Goal: Obtain resource: Obtain resource

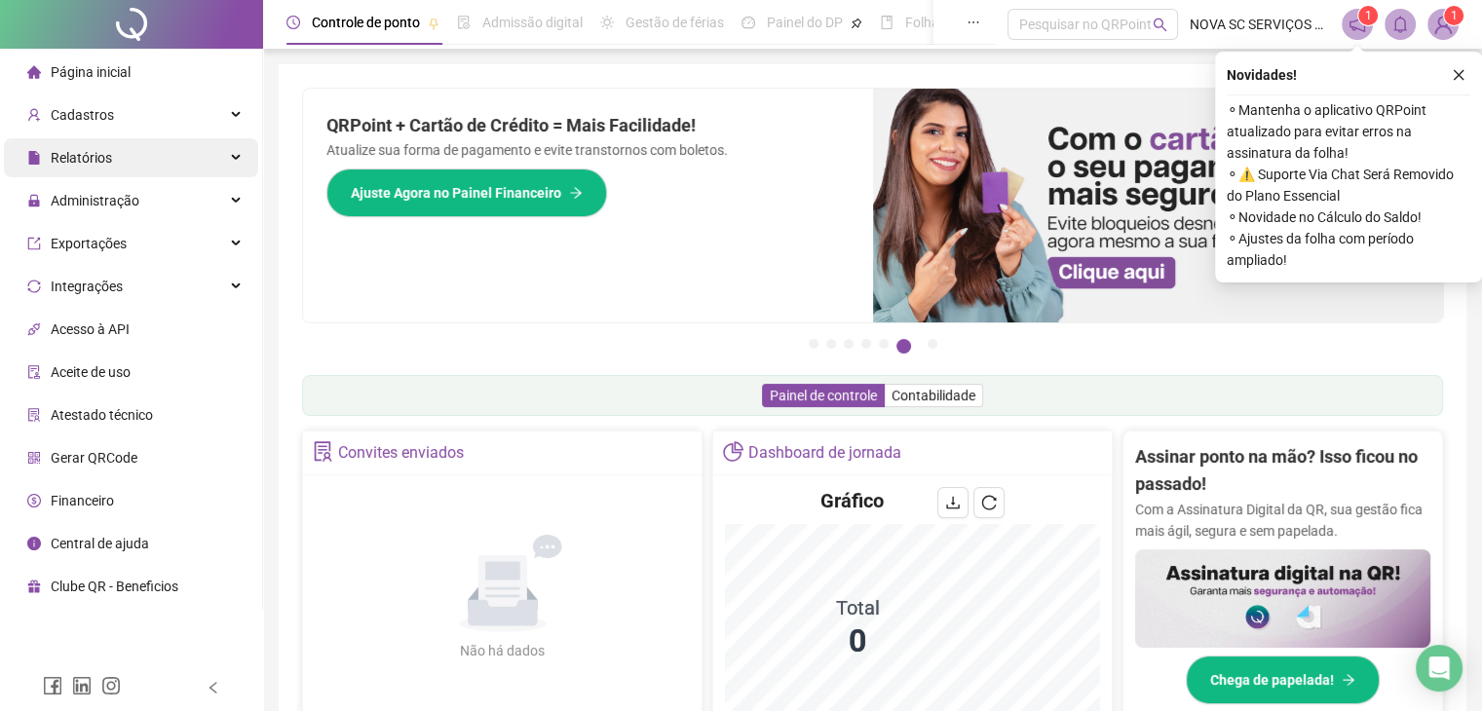
click at [156, 155] on div "Relatórios" at bounding box center [131, 157] width 254 height 39
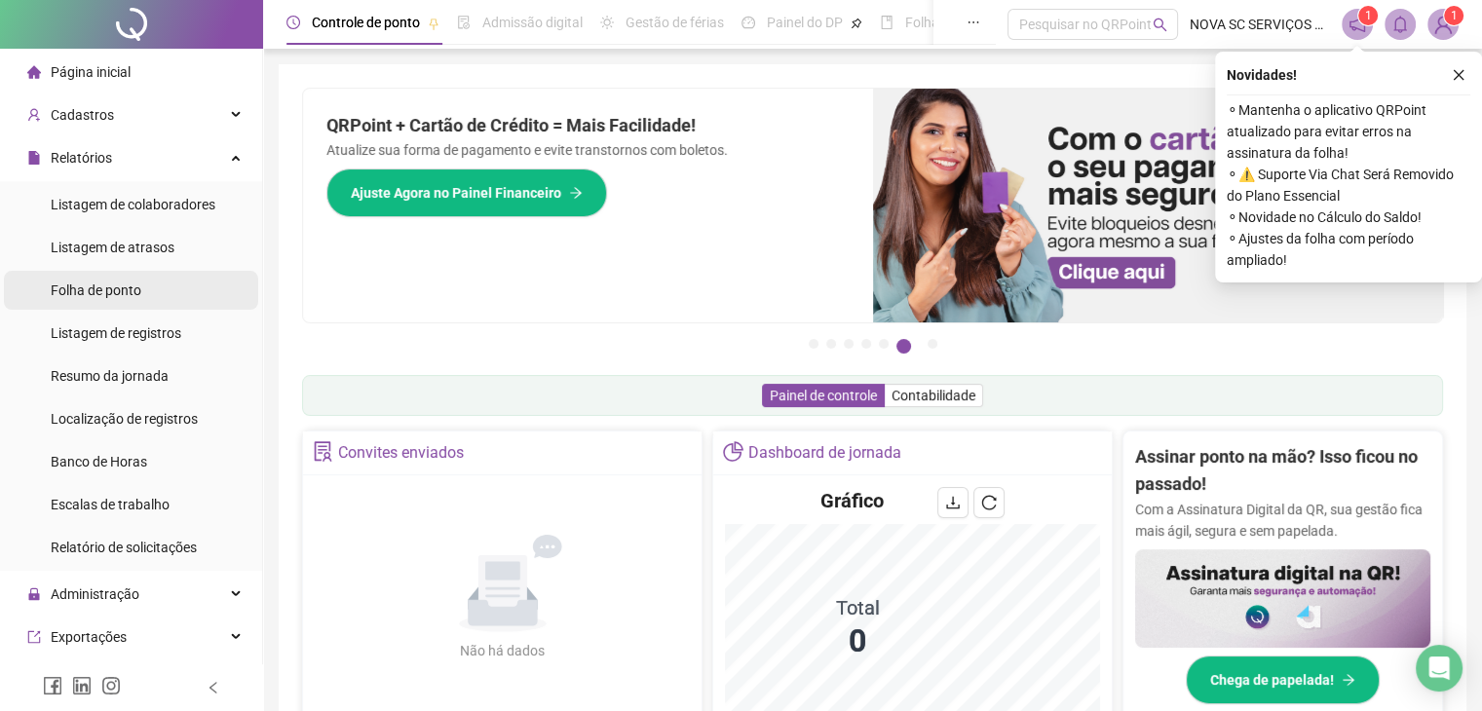
click at [119, 293] on span "Folha de ponto" at bounding box center [96, 291] width 91 height 16
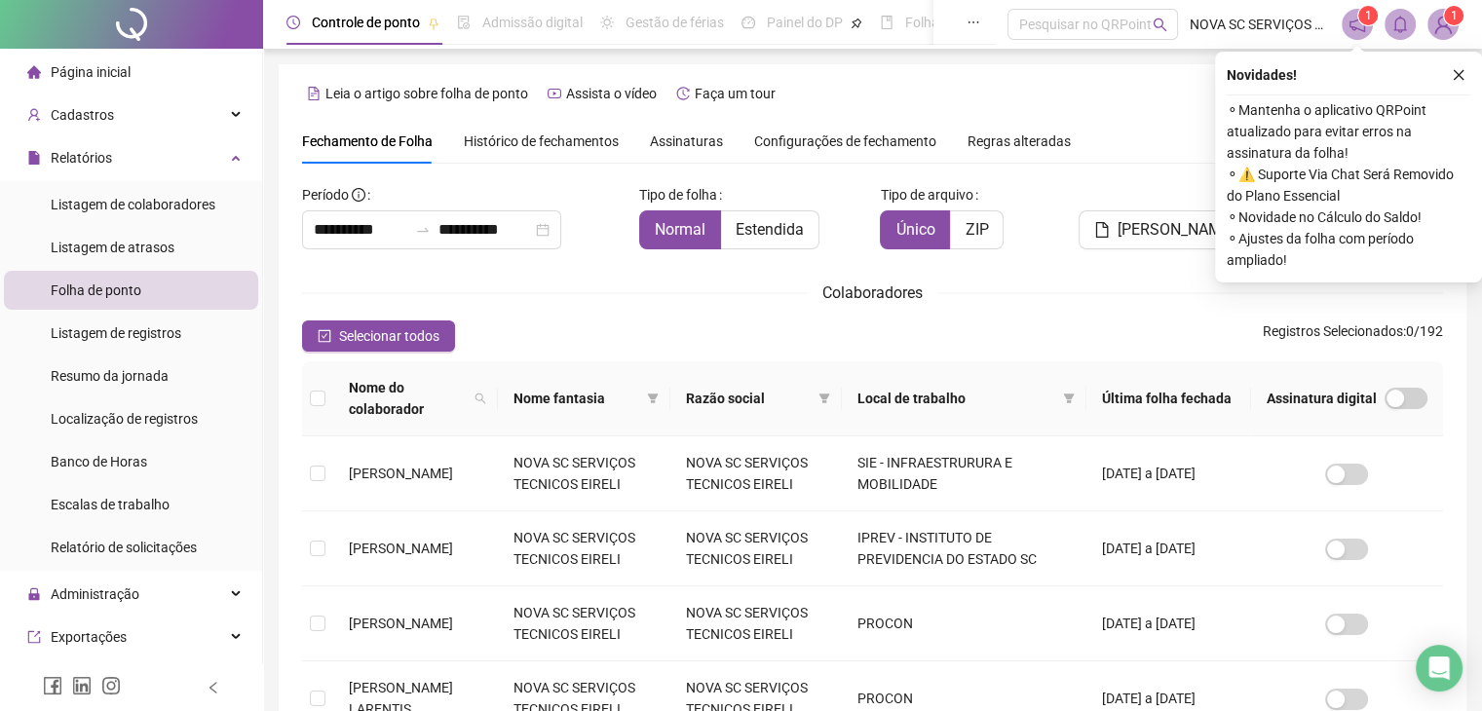
scroll to position [43, 0]
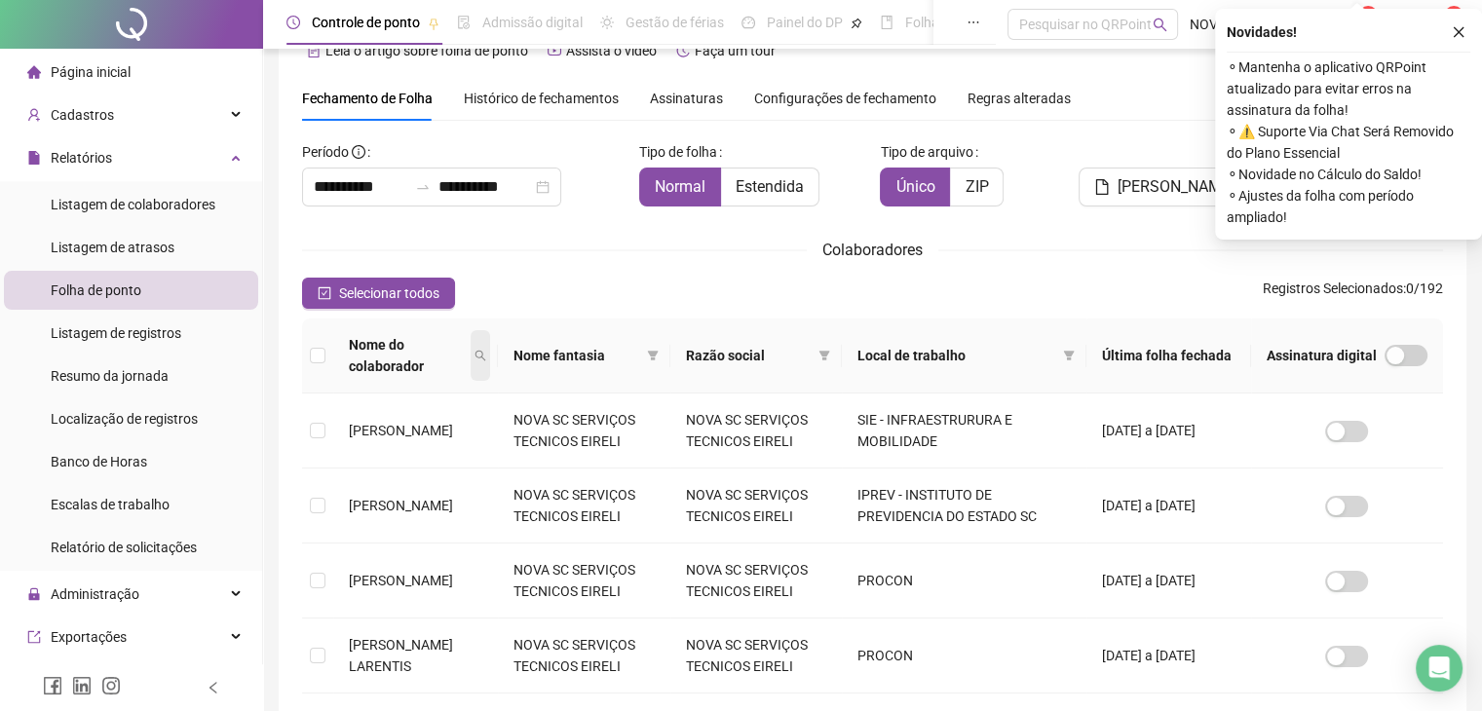
click at [486, 352] on icon "search" at bounding box center [481, 356] width 12 height 12
type input "****"
click at [433, 419] on button "Buscar" at bounding box center [403, 424] width 88 height 23
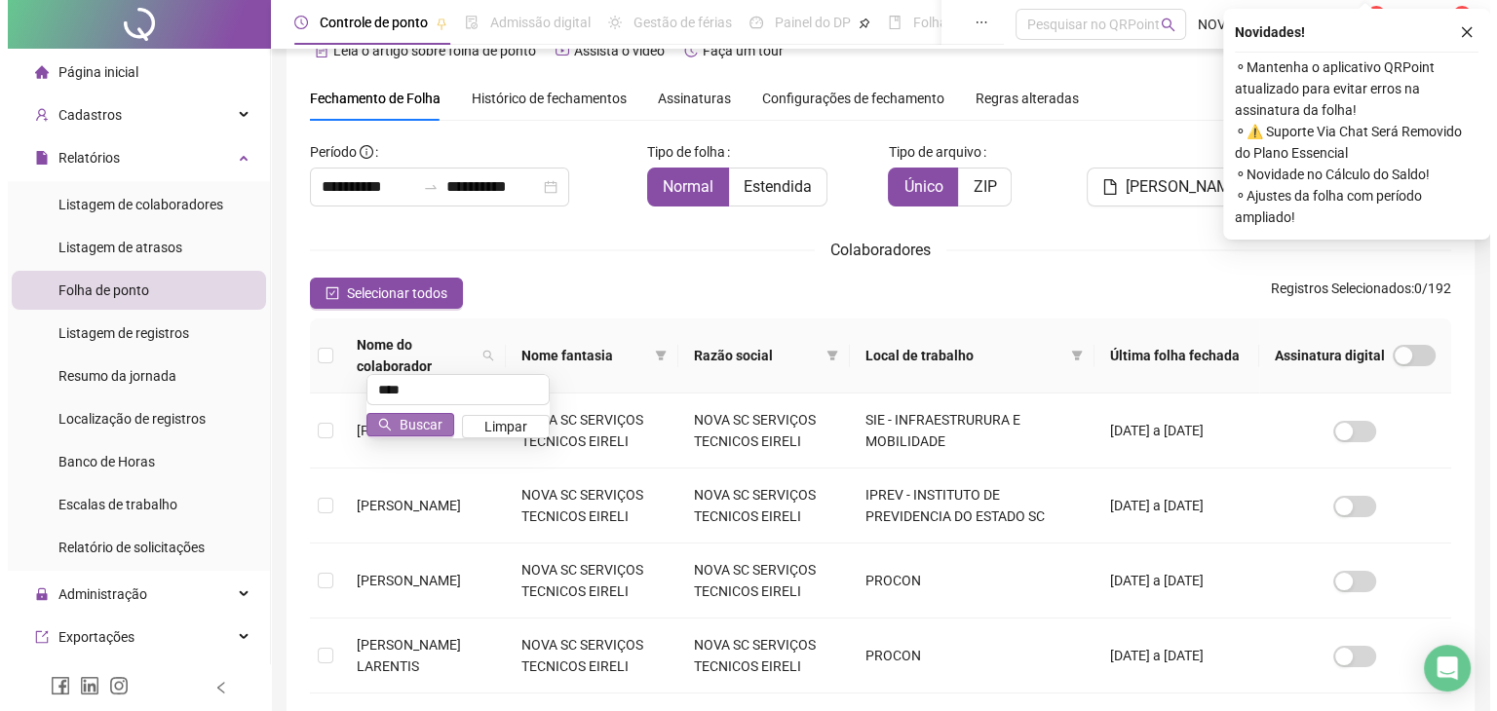
scroll to position [0, 0]
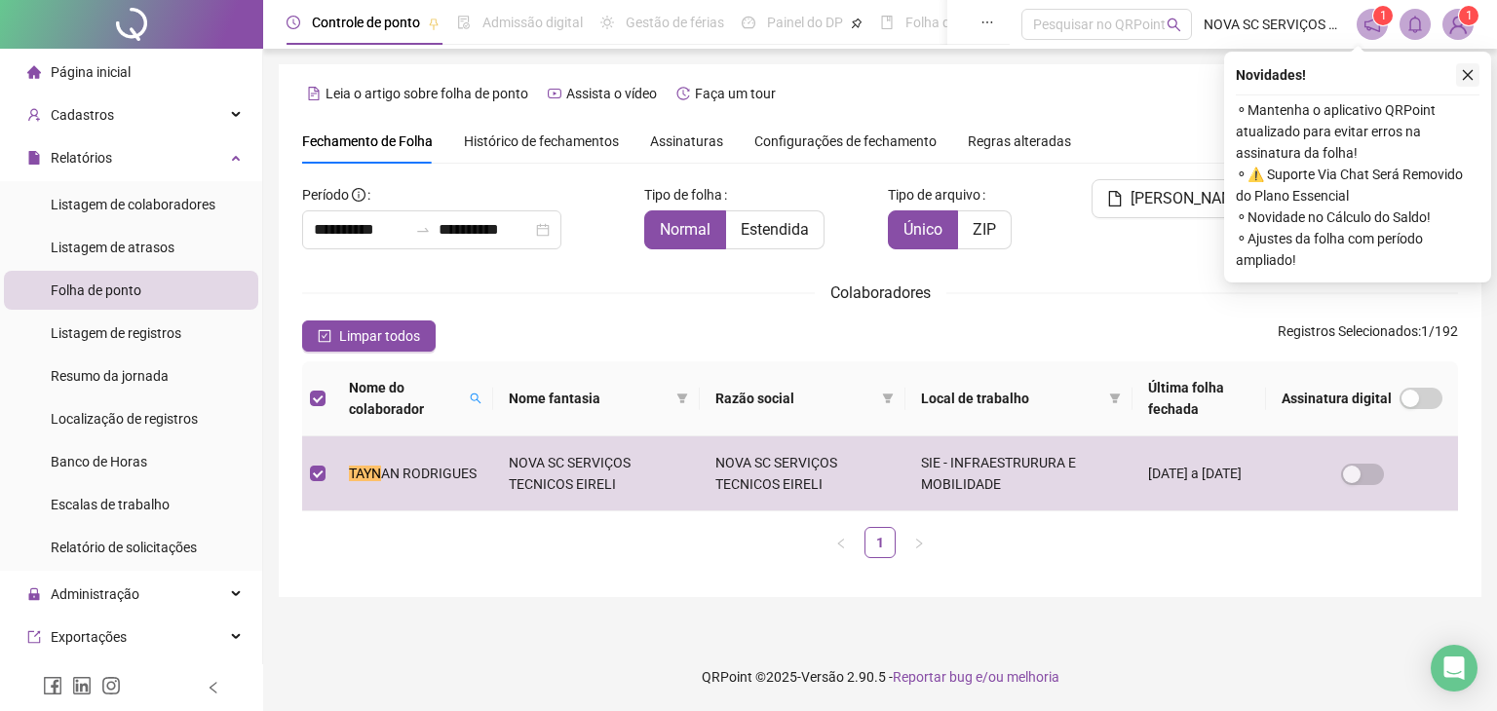
click at [1477, 83] on button "button" at bounding box center [1467, 74] width 23 height 23
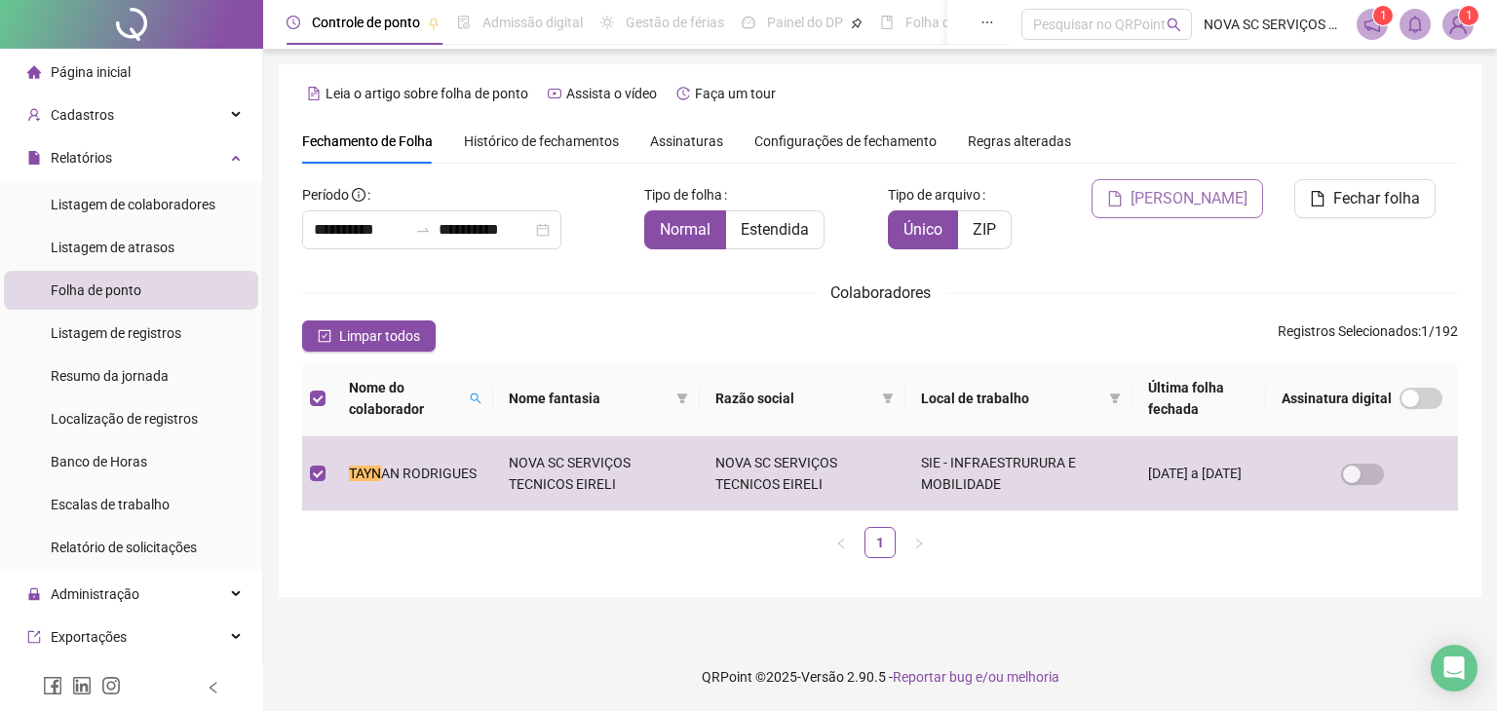
click at [1200, 201] on span "Gerar espelho" at bounding box center [1188, 198] width 117 height 23
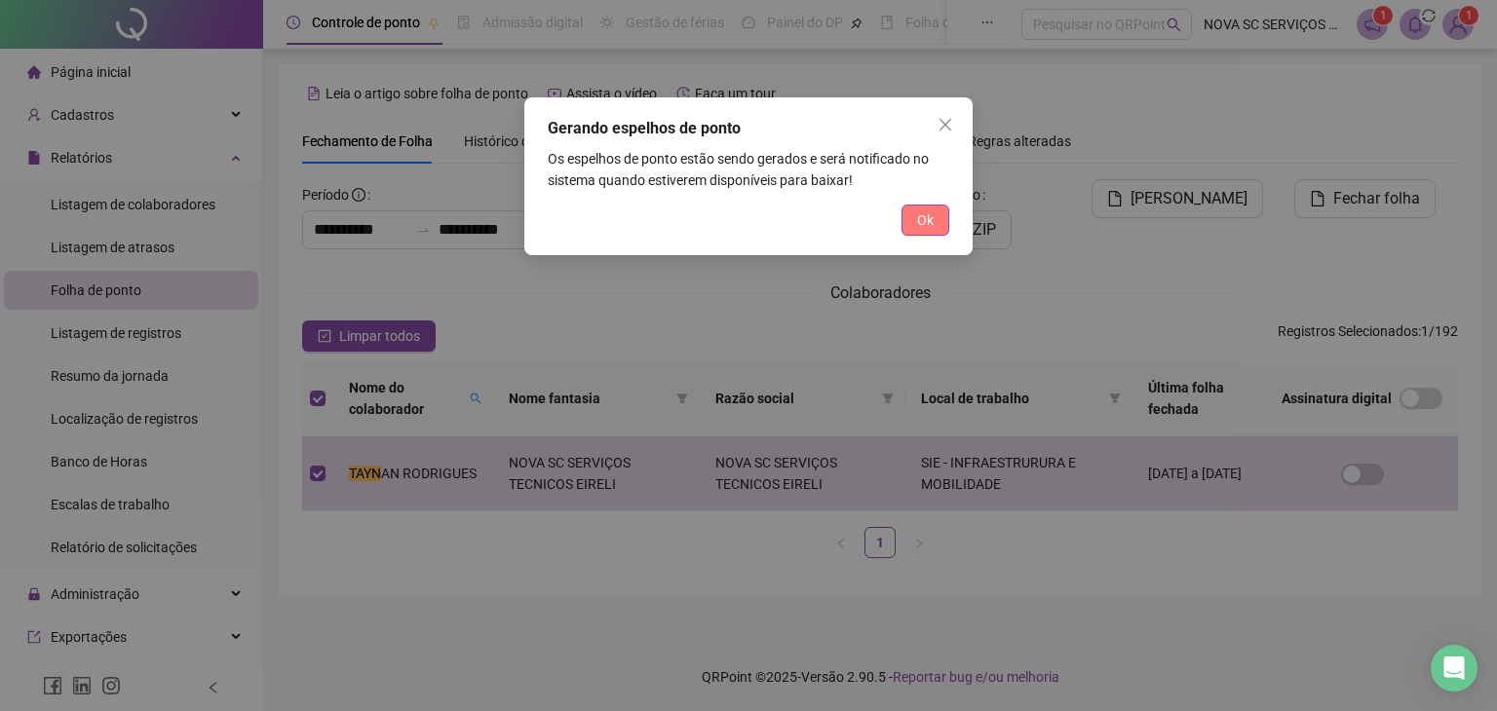
click at [942, 219] on button "Ok" at bounding box center [925, 220] width 48 height 31
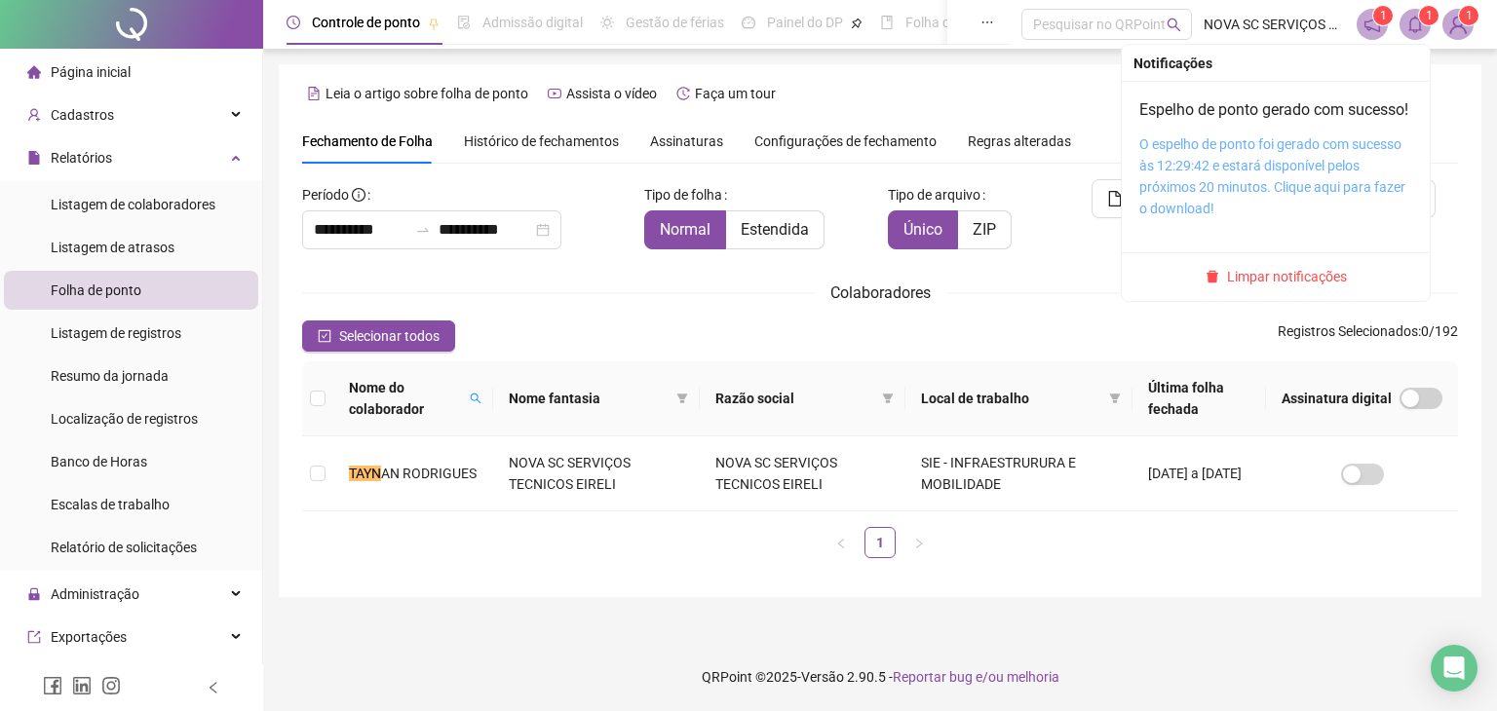
click at [1337, 172] on link "O espelho de ponto foi gerado com sucesso às 12:29:42 e estará disponível pelos…" at bounding box center [1272, 176] width 266 height 80
